Goal: Task Accomplishment & Management: Manage account settings

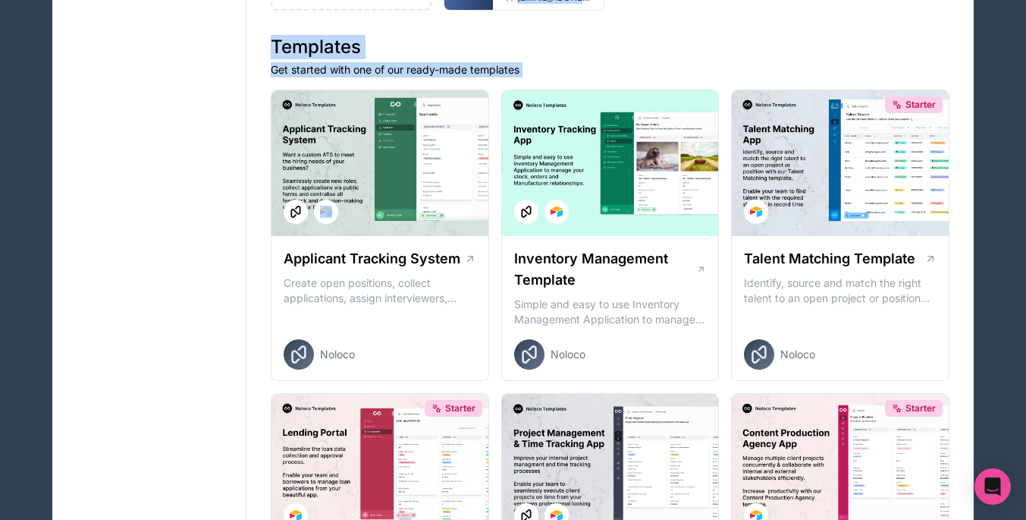
scroll to position [344, 0]
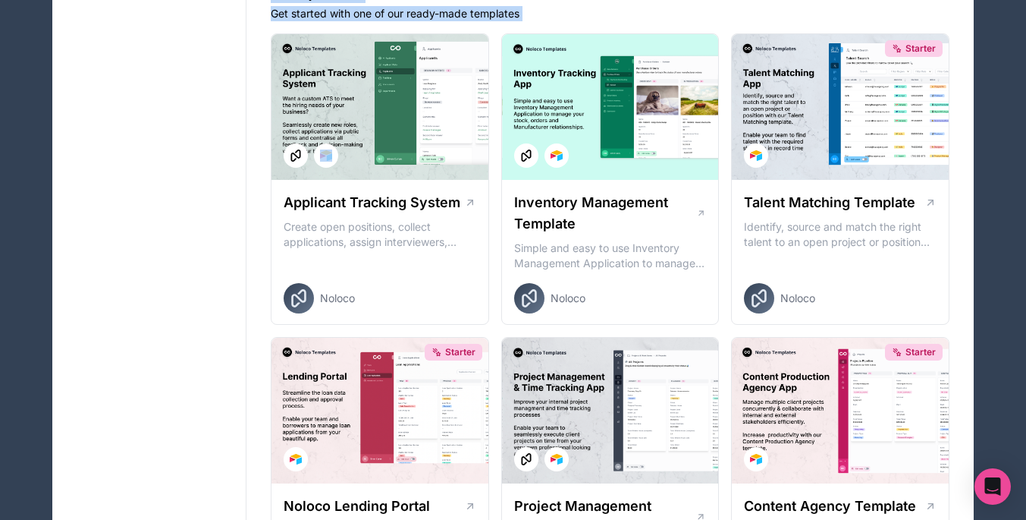
drag, startPoint x: 435, startPoint y: 189, endPoint x: 178, endPoint y: 416, distance: 343.4
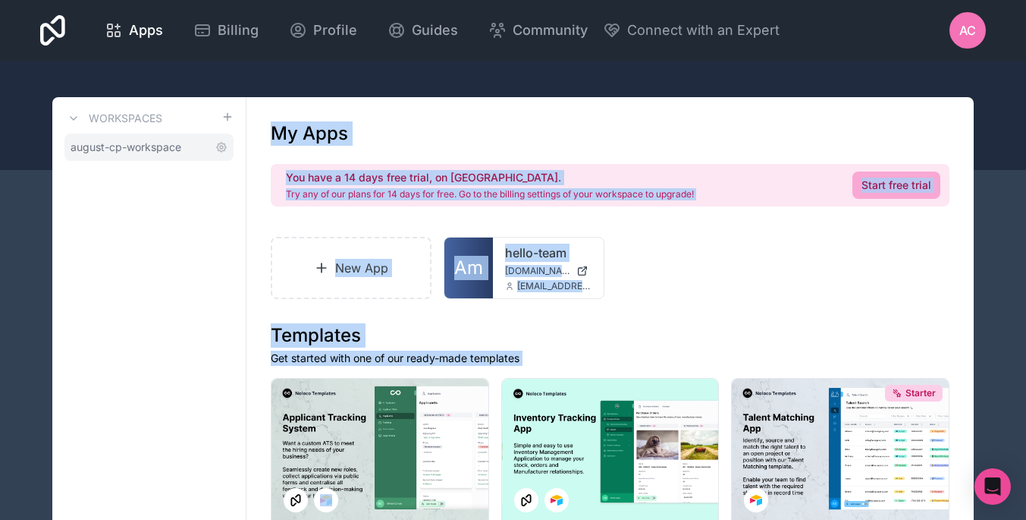
scroll to position [0, 0]
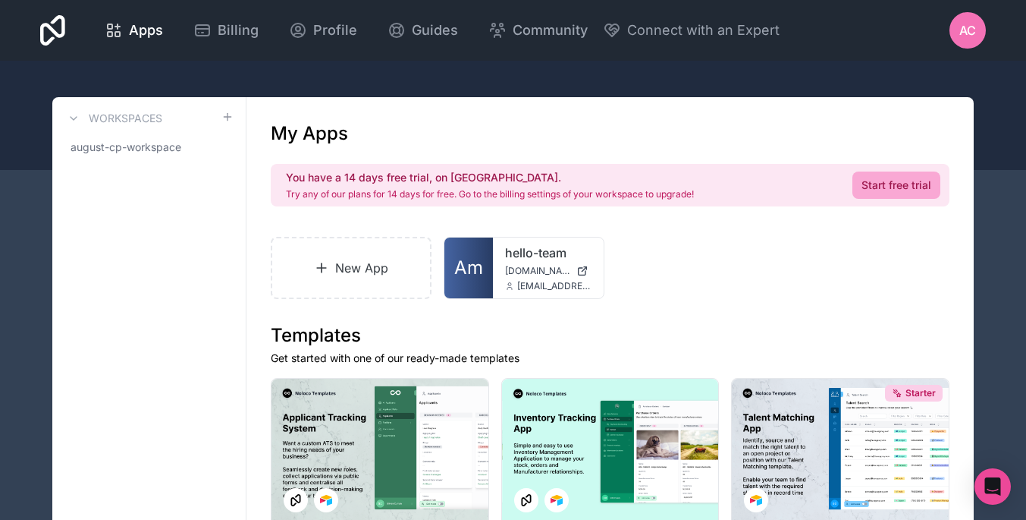
click at [75, 121] on icon at bounding box center [74, 118] width 12 height 12
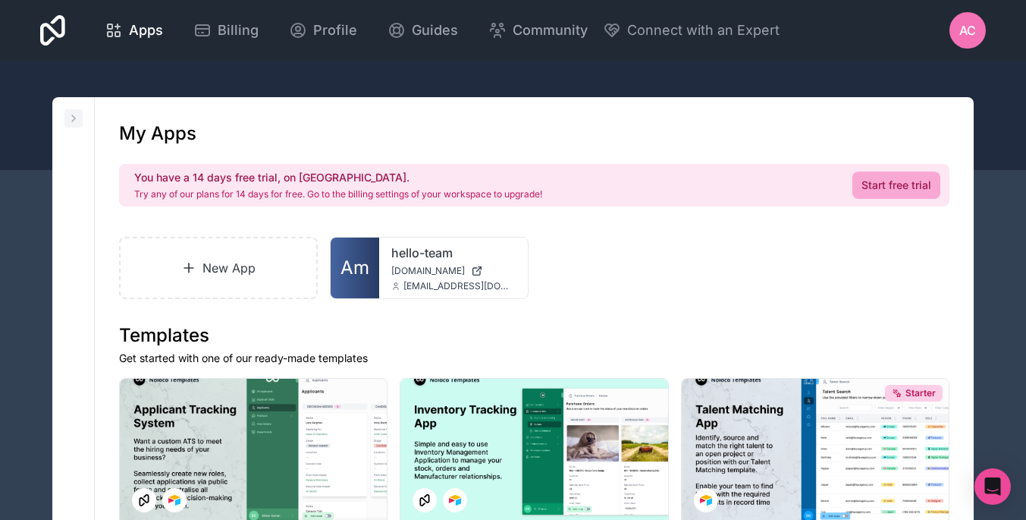
click at [75, 121] on icon at bounding box center [74, 118] width 12 height 12
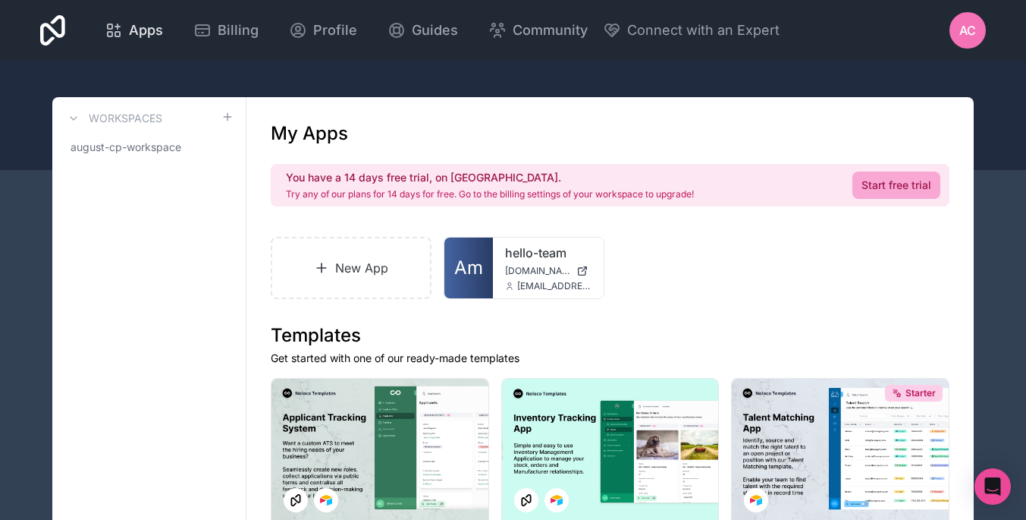
click at [163, 35] on span "Apps" at bounding box center [146, 30] width 34 height 21
click at [576, 259] on icon at bounding box center [576, 262] width 12 height 12
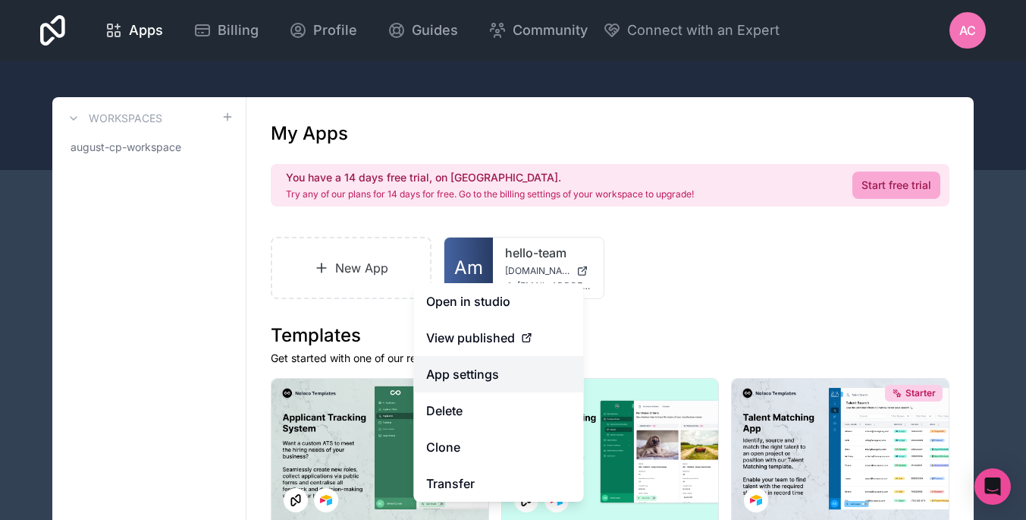
click at [542, 378] on link "App settings" at bounding box center [499, 374] width 170 height 36
